Goal: Ask a question

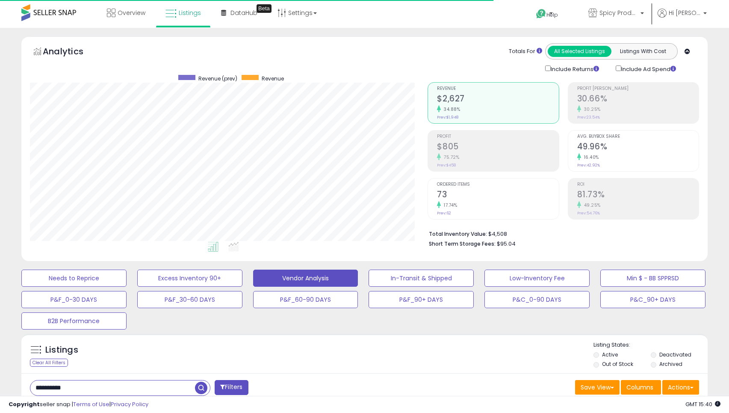
select select "**"
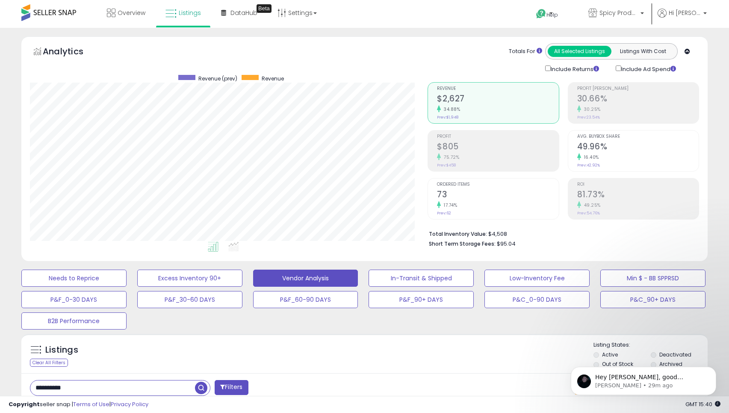
scroll to position [1250, 0]
click at [639, 385] on p "[PERSON_NAME] • 29m ago" at bounding box center [650, 385] width 110 height 8
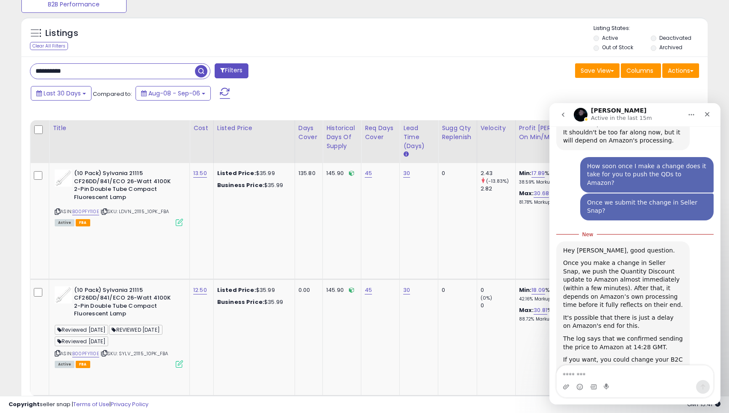
scroll to position [1231, 0]
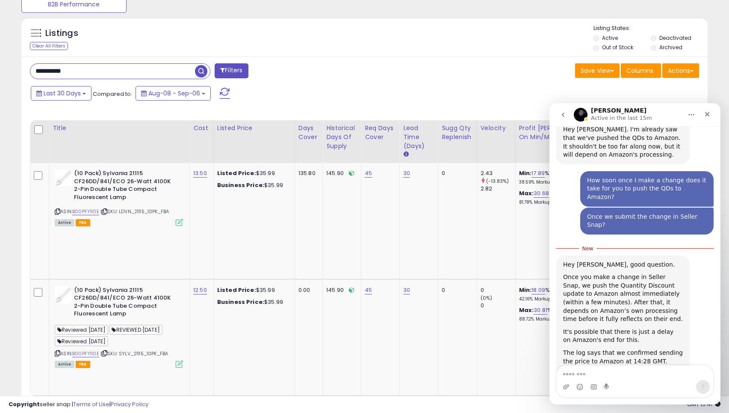
click at [633, 369] on div "If you want, you could change your B2C listed price in Amazon by 1 cent below t…" at bounding box center [623, 398] width 120 height 59
click at [634, 369] on div "If you want, you could change your B2C listed price in Amazon by 1 cent below t…" at bounding box center [623, 398] width 120 height 59
click at [645, 369] on div "If you want, you could change your B2C listed price in Amazon by 1 cent below t…" at bounding box center [623, 398] width 120 height 59
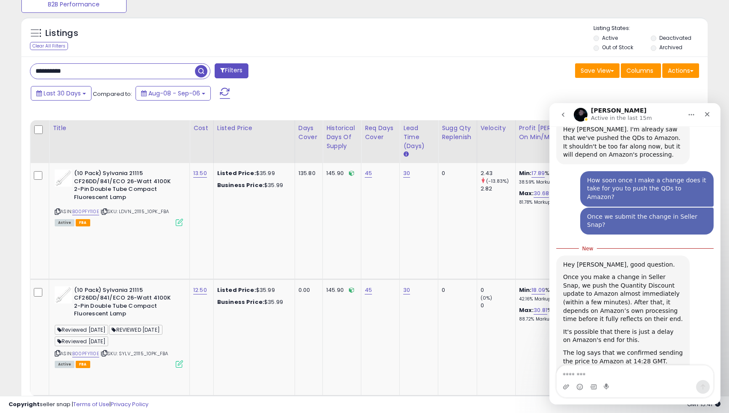
click at [645, 369] on div "If you want, you could change your B2C listed price in Amazon by 1 cent below t…" at bounding box center [623, 398] width 120 height 59
click at [646, 369] on div "If you want, you could change your B2C listed price in Amazon by 1 cent below t…" at bounding box center [623, 398] width 120 height 59
click at [174, 76] on input "**********" at bounding box center [112, 71] width 165 height 15
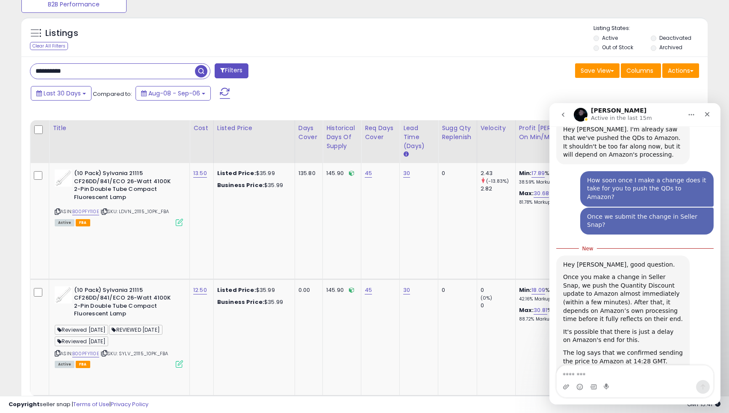
click at [202, 71] on span "button" at bounding box center [201, 71] width 12 height 12
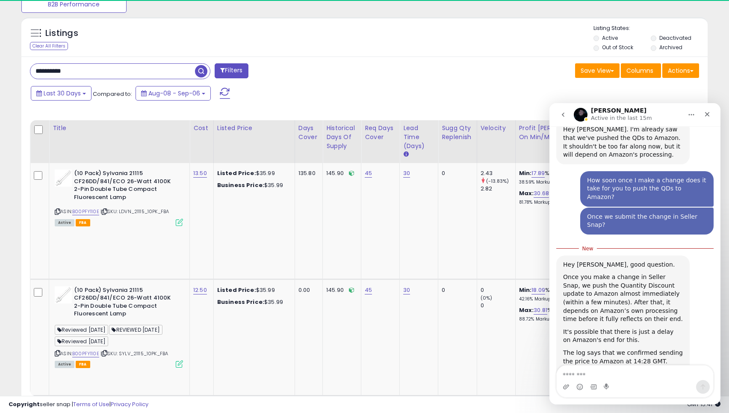
scroll to position [175, 398]
